Goal: Task Accomplishment & Management: Use online tool/utility

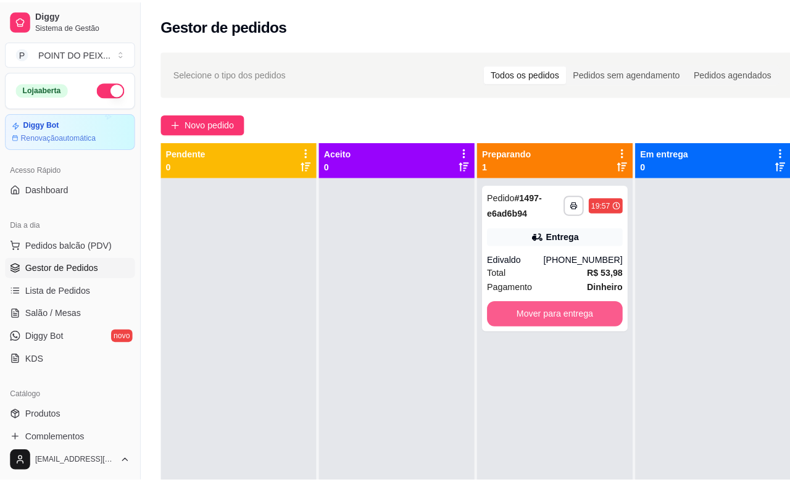
scroll to position [77, 0]
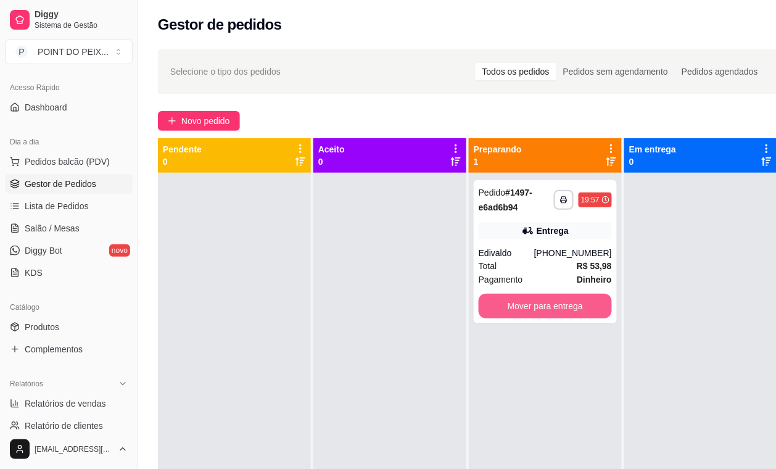
click at [569, 313] on button "Mover para entrega" at bounding box center [545, 306] width 133 height 25
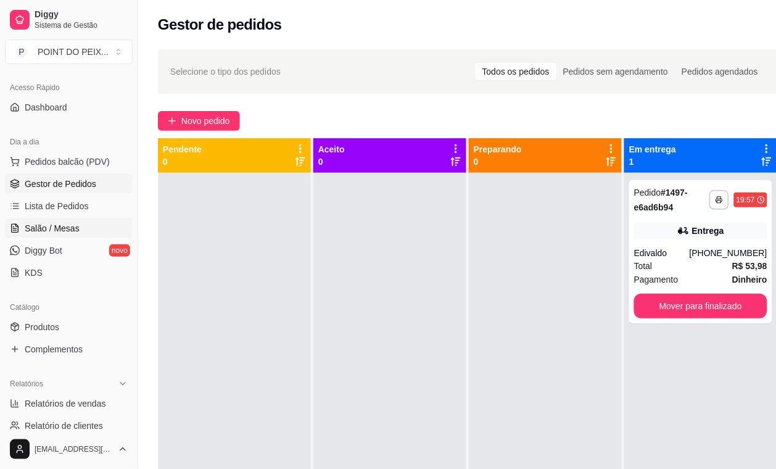
click at [65, 226] on span "Salão / Mesas" at bounding box center [52, 228] width 55 height 12
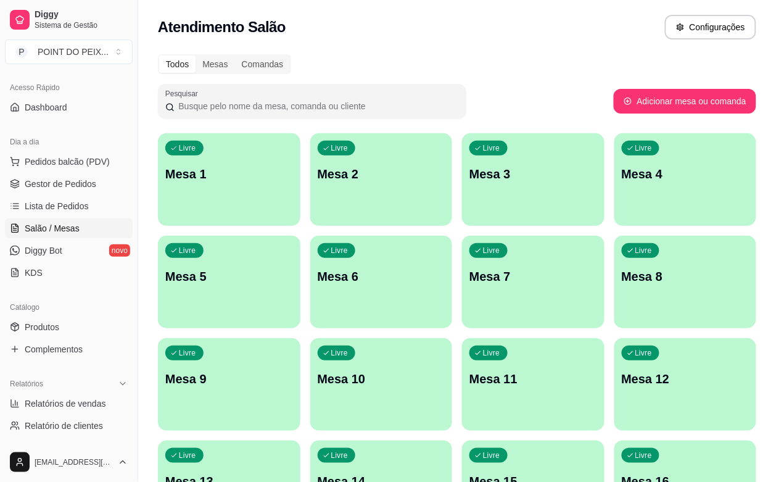
click at [300, 236] on div "Livre Mesa 5" at bounding box center [229, 275] width 143 height 78
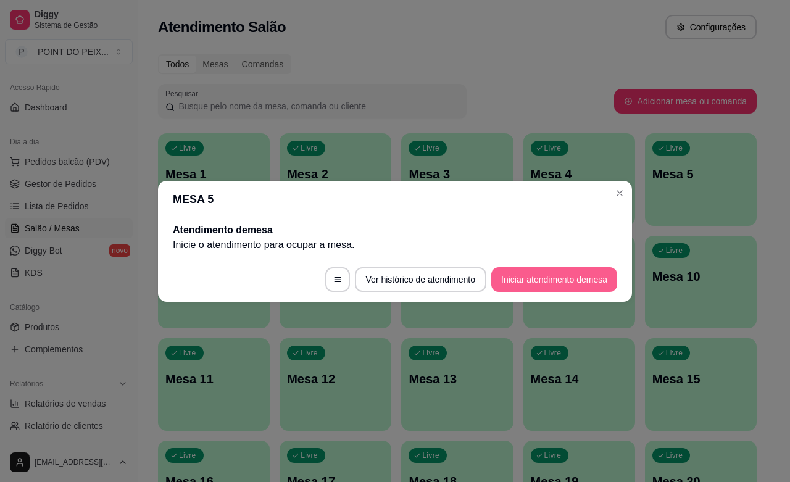
click at [554, 282] on button "Iniciar atendimento de mesa" at bounding box center [554, 279] width 126 height 25
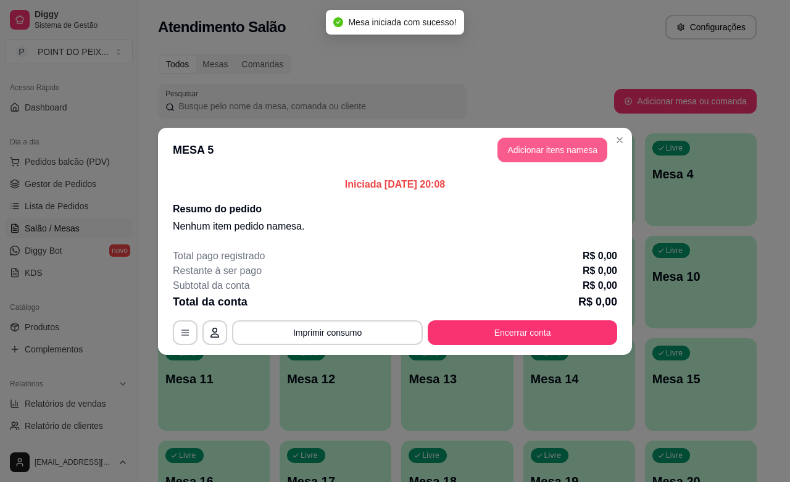
click at [544, 152] on button "Adicionar itens na mesa" at bounding box center [552, 150] width 110 height 25
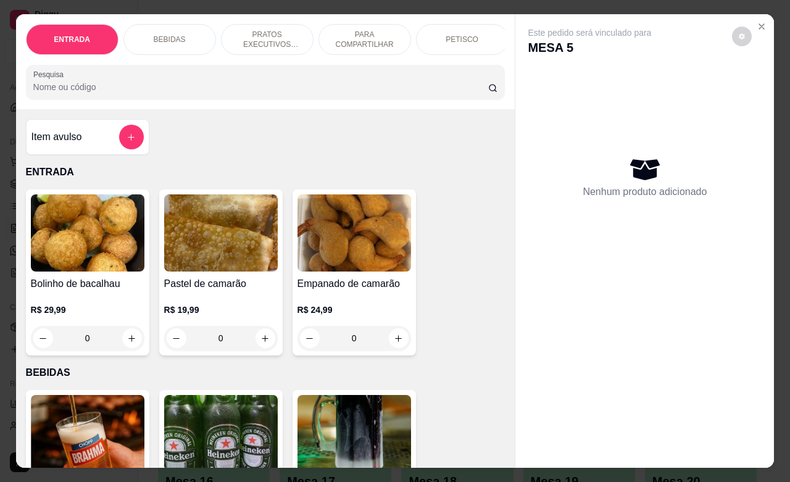
click at [468, 35] on p "PETISCO" at bounding box center [461, 40] width 33 height 10
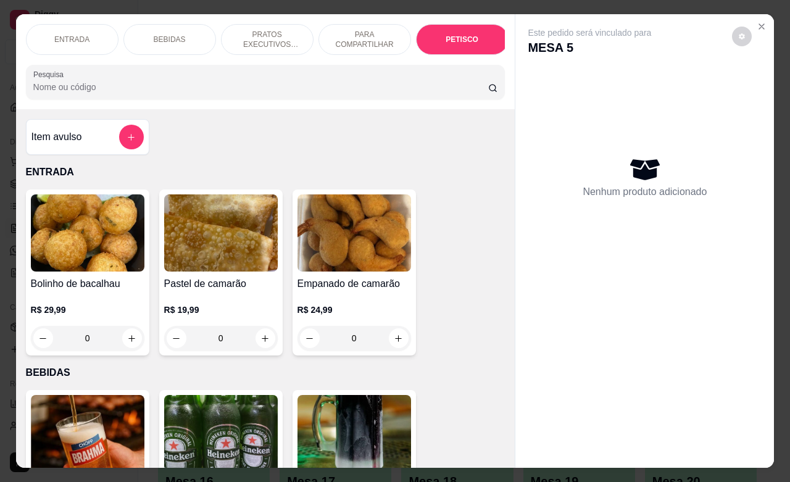
scroll to position [2704, 0]
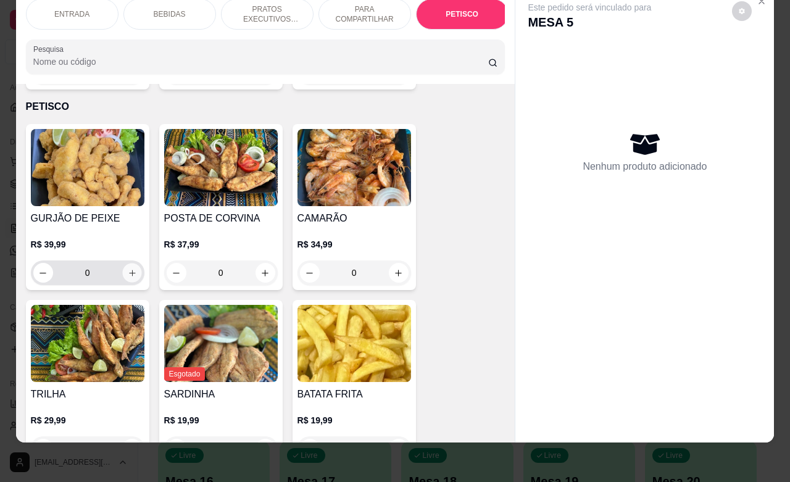
click at [127, 268] on icon "increase-product-quantity" at bounding box center [131, 272] width 9 height 9
type input "1"
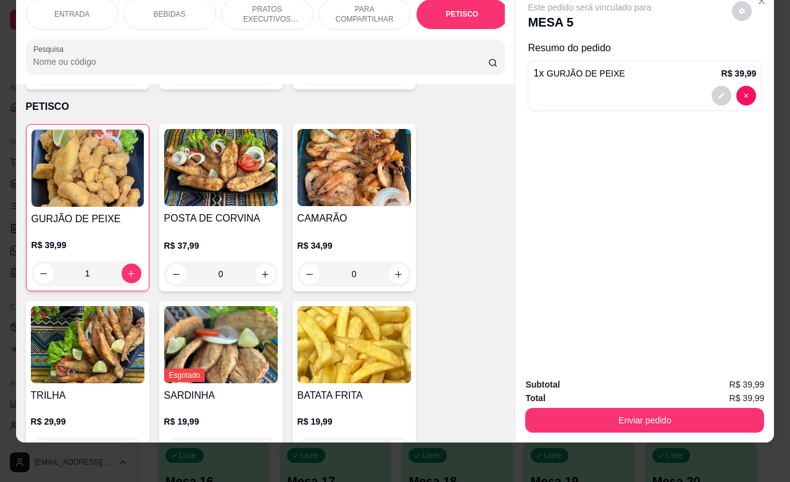
scroll to position [2781, 0]
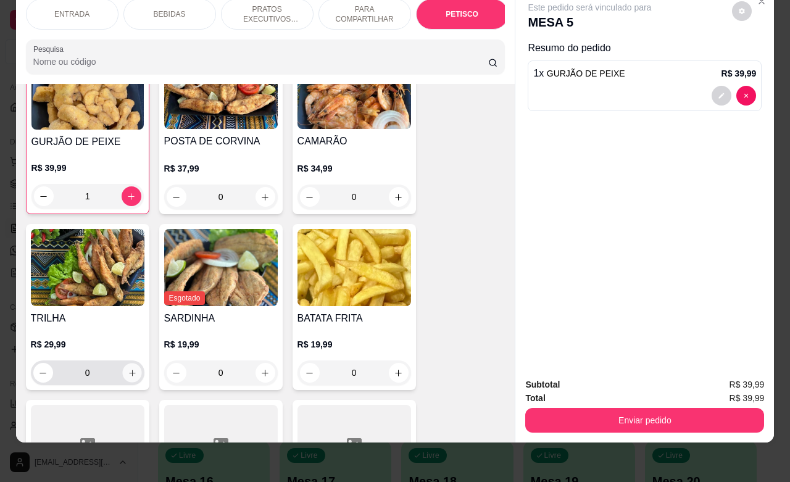
click at [127, 368] on icon "increase-product-quantity" at bounding box center [131, 372] width 9 height 9
type input "1"
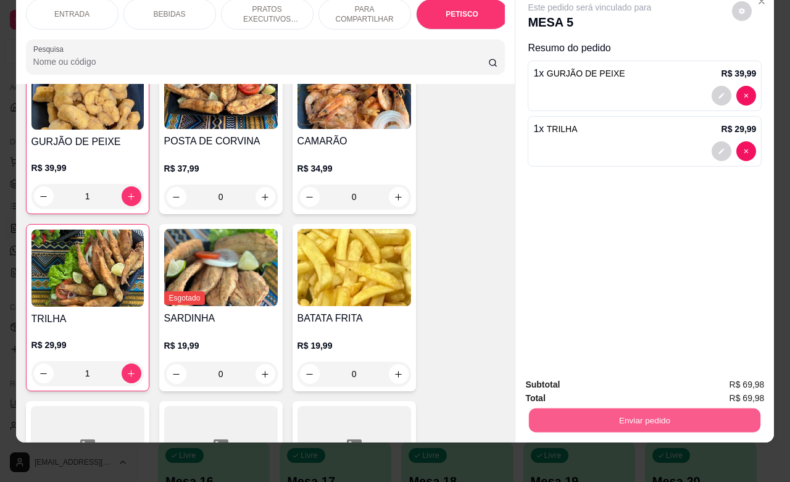
click at [595, 411] on button "Enviar pedido" at bounding box center [644, 420] width 231 height 24
click at [571, 372] on button "Não registrar e enviar pedido" at bounding box center [602, 376] width 128 height 23
